Goal: Transaction & Acquisition: Obtain resource

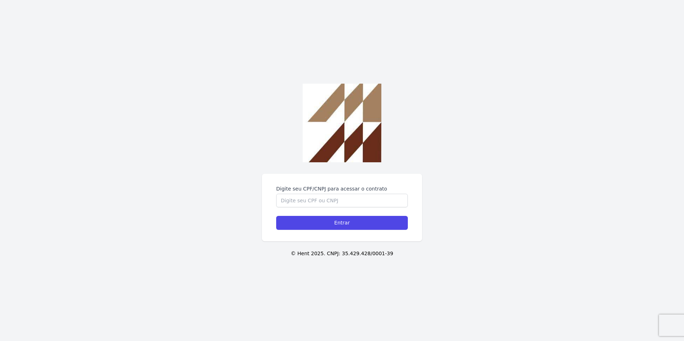
click at [298, 208] on form "Digite seu CPF/CNPJ para acessar o contrato Entrar" at bounding box center [342, 207] width 132 height 45
click at [298, 206] on input "Digite seu CPF/CNPJ para acessar o contrato" at bounding box center [342, 201] width 132 height 14
type input "423.650.918-06"
click at [360, 220] on input "Entrar" at bounding box center [342, 223] width 132 height 14
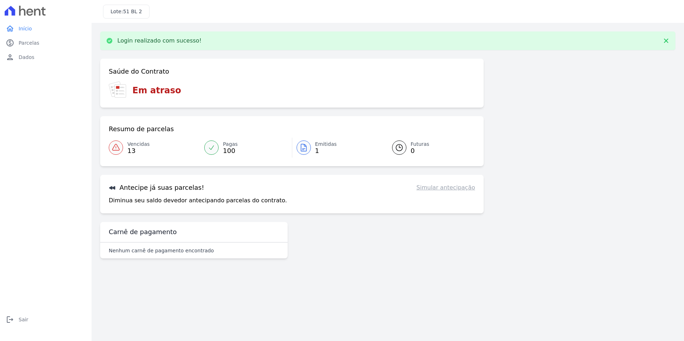
click at [323, 154] on div "Emitidas 1" at bounding box center [326, 148] width 22 height 14
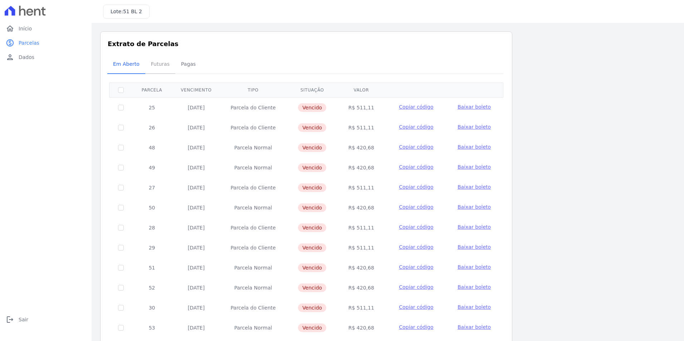
click at [157, 71] on span "Futuras" at bounding box center [160, 64] width 27 height 14
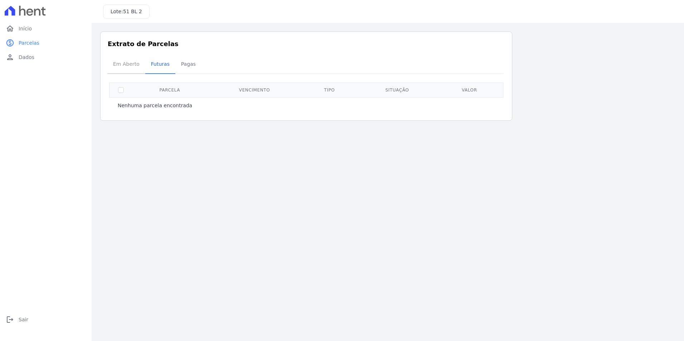
click at [134, 66] on span "Em Aberto" at bounding box center [126, 64] width 35 height 14
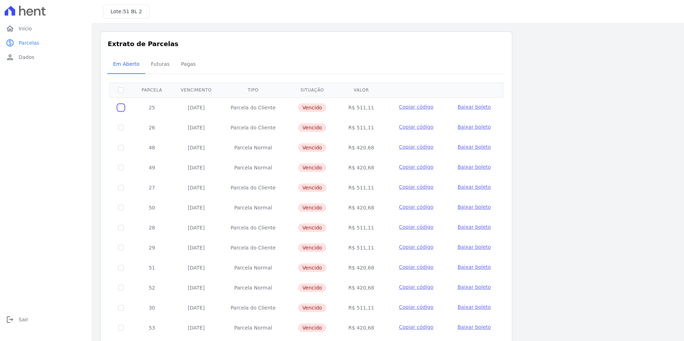
click at [122, 109] on input "checkbox" at bounding box center [121, 108] width 6 height 6
checkbox input "true"
click at [473, 106] on span "Baixar boleto" at bounding box center [474, 107] width 33 height 6
click at [122, 109] on input "checkbox" at bounding box center [121, 108] width 6 height 6
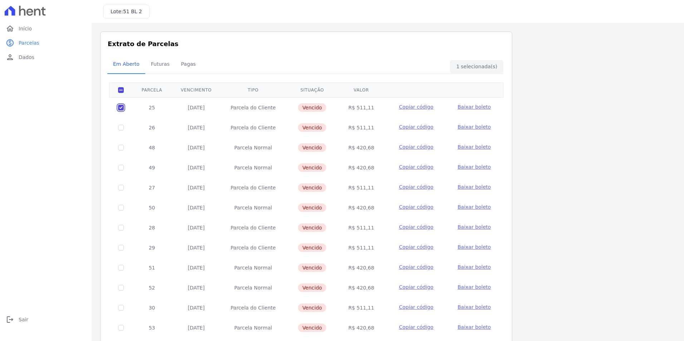
checkbox input "false"
